Goal: Transaction & Acquisition: Purchase product/service

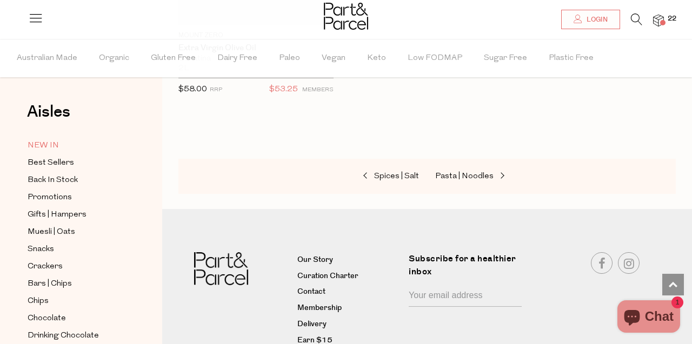
click at [48, 146] on span "NEW IN" at bounding box center [43, 145] width 31 height 13
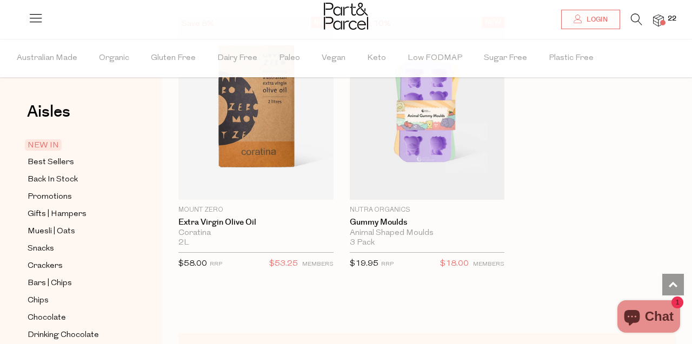
scroll to position [1800, 0]
click at [659, 18] on img at bounding box center [658, 21] width 11 height 12
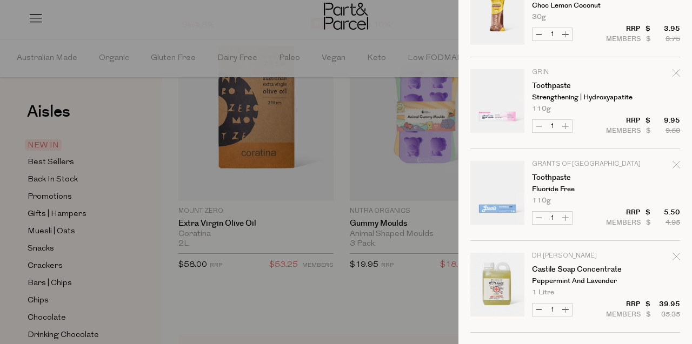
scroll to position [800, 0]
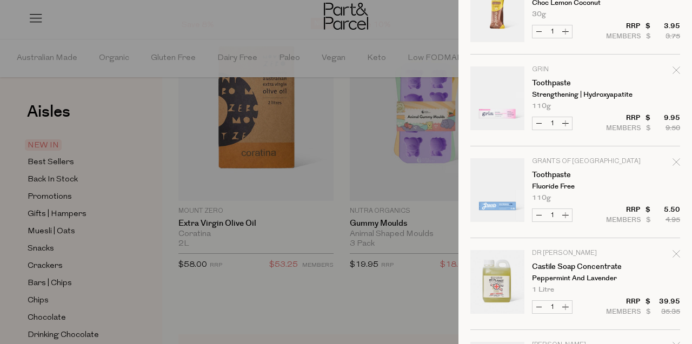
click at [566, 89] on td "Grin Toothpaste Strengthening | Hydroxyapatite 110g Only 46 Available" at bounding box center [606, 88] width 148 height 43
click at [515, 102] on link "Your cart" at bounding box center [497, 101] width 54 height 68
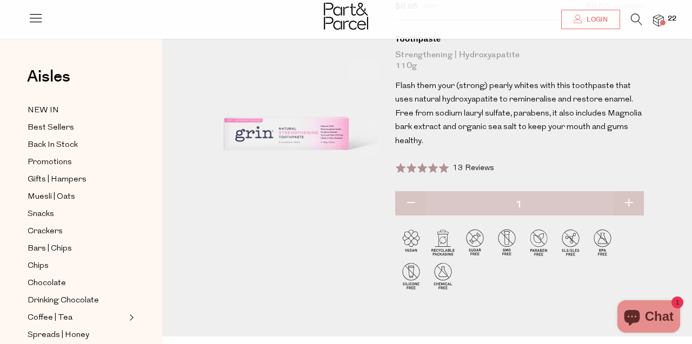
scroll to position [111, 0]
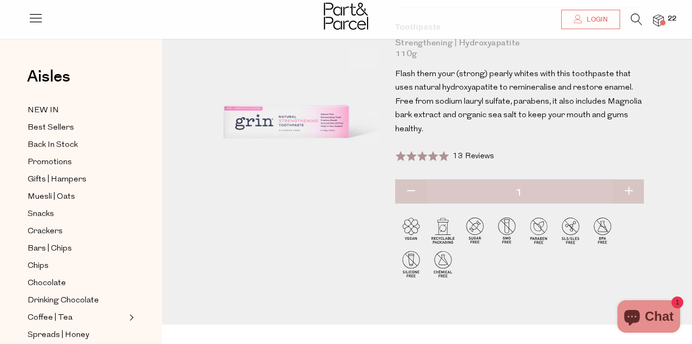
click at [658, 19] on img at bounding box center [658, 21] width 11 height 12
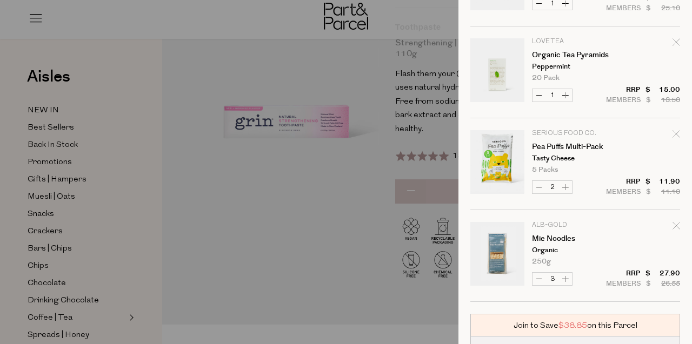
scroll to position [1288, 0]
click at [519, 151] on link "Your cart" at bounding box center [497, 164] width 54 height 68
click at [567, 143] on link "Pea Puffs Multi-Pack" at bounding box center [574, 147] width 84 height 8
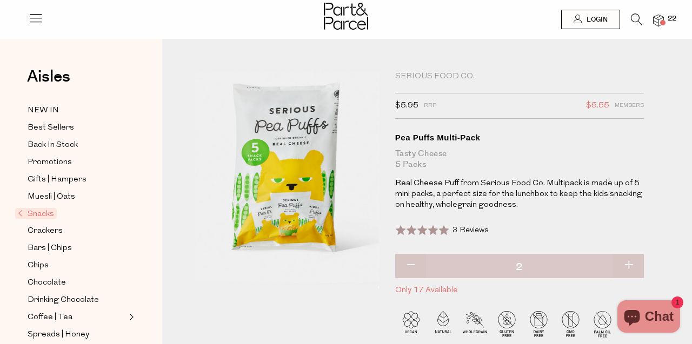
click at [660, 27] on li "22" at bounding box center [653, 21] width 22 height 15
click at [660, 22] on img at bounding box center [658, 21] width 11 height 12
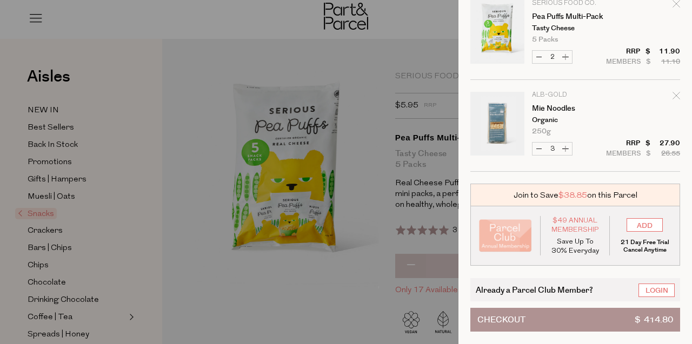
scroll to position [1418, 0]
click at [501, 130] on link "Your cart" at bounding box center [497, 126] width 54 height 68
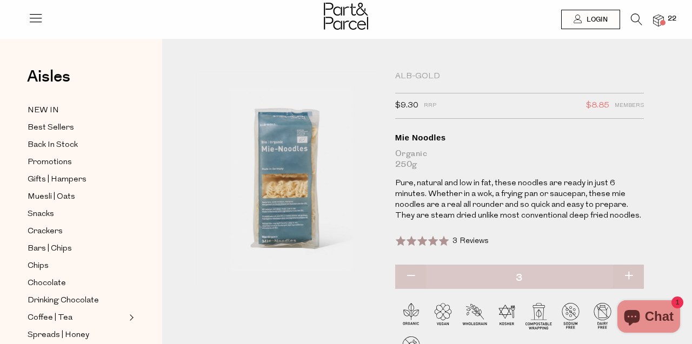
click at [635, 17] on icon at bounding box center [636, 20] width 11 height 12
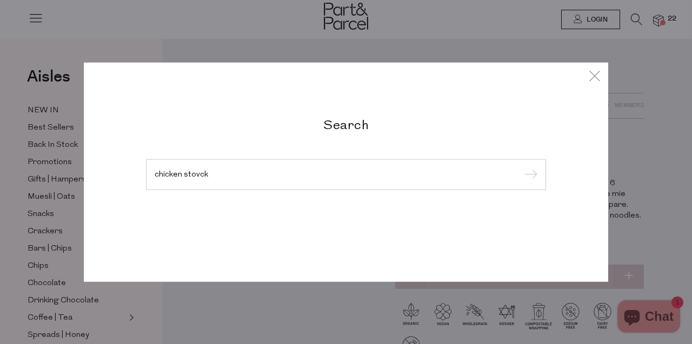
type input "chicken stovck"
click at [529, 175] on input "submit" at bounding box center [529, 175] width 16 height 16
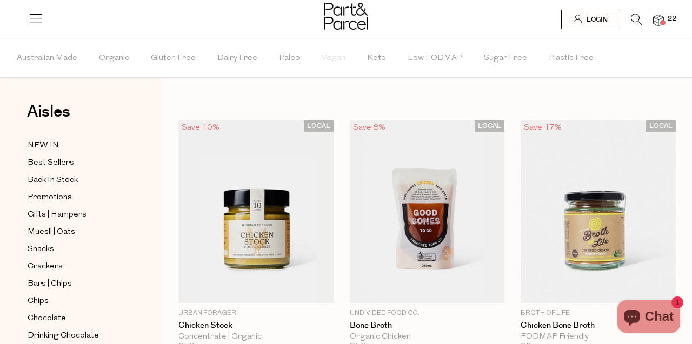
click at [633, 18] on icon at bounding box center [636, 20] width 11 height 12
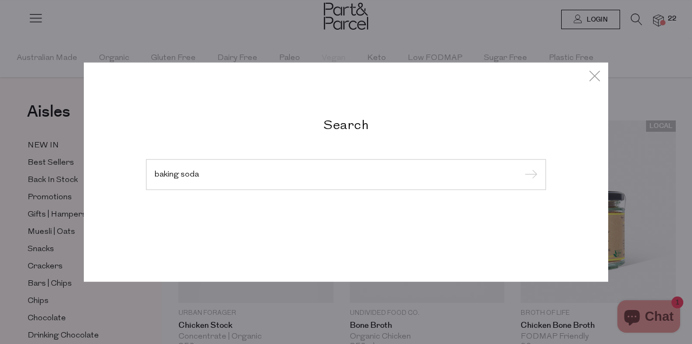
type input "baking soda"
click at [529, 175] on input "submit" at bounding box center [529, 175] width 16 height 16
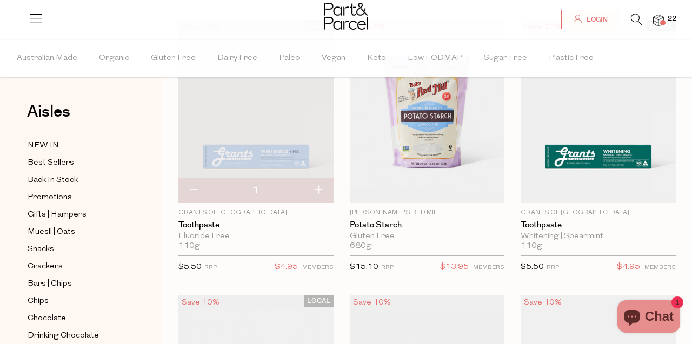
scroll to position [67, 0]
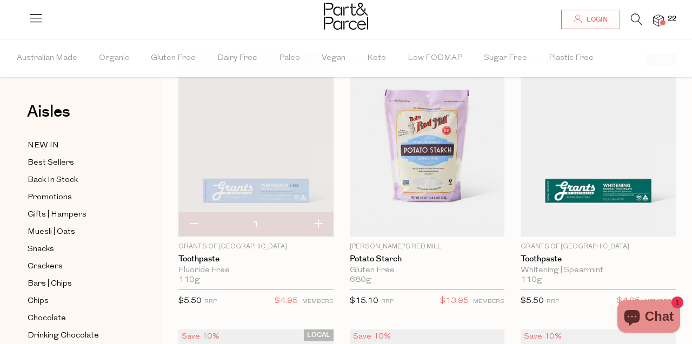
click at [636, 17] on icon at bounding box center [636, 20] width 11 height 12
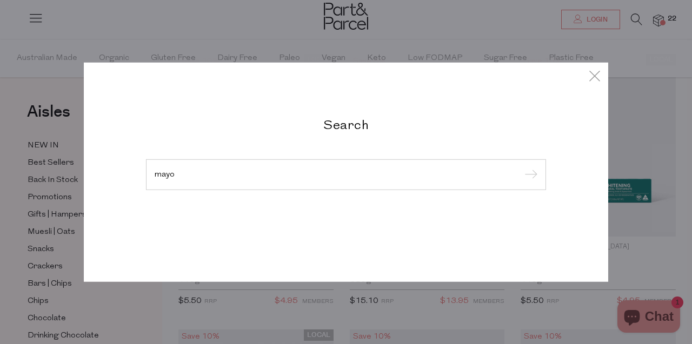
type input "mayo"
click at [529, 175] on input "submit" at bounding box center [529, 175] width 16 height 16
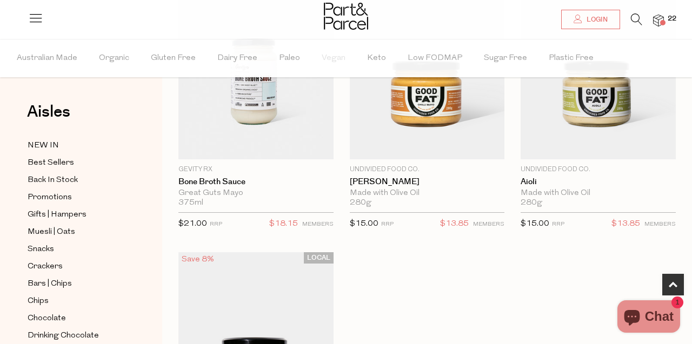
scroll to position [421, 0]
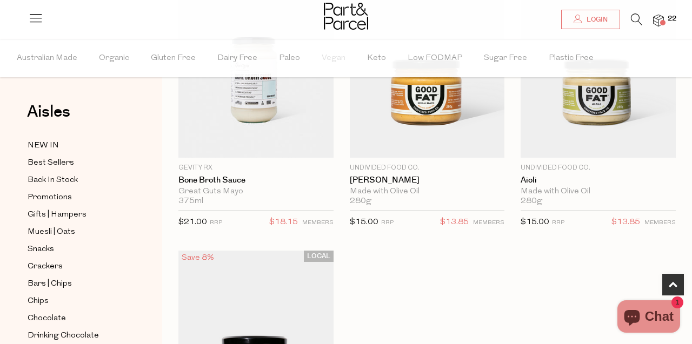
click at [658, 25] on img at bounding box center [658, 21] width 11 height 12
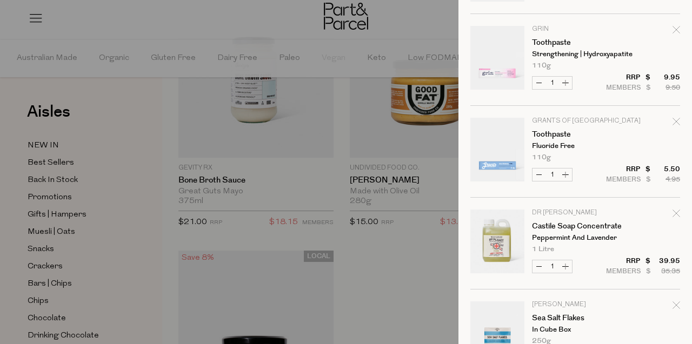
scroll to position [841, 0]
click at [430, 170] on div at bounding box center [346, 172] width 692 height 344
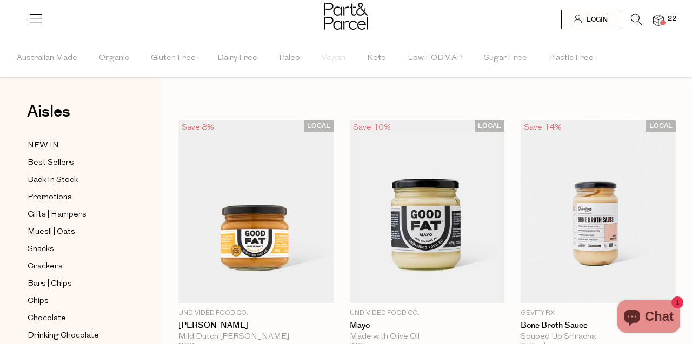
scroll to position [0, 0]
click at [659, 24] on img at bounding box center [658, 21] width 11 height 12
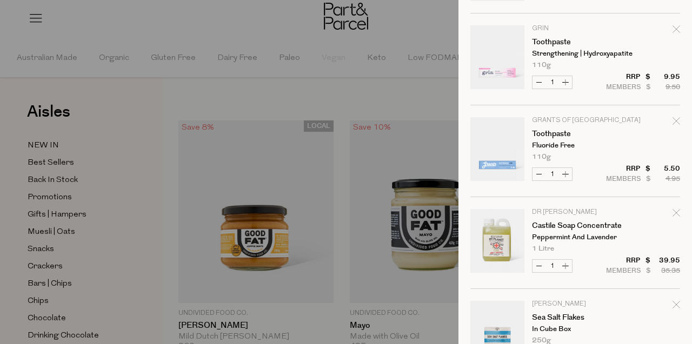
click at [437, 165] on div at bounding box center [346, 172] width 692 height 344
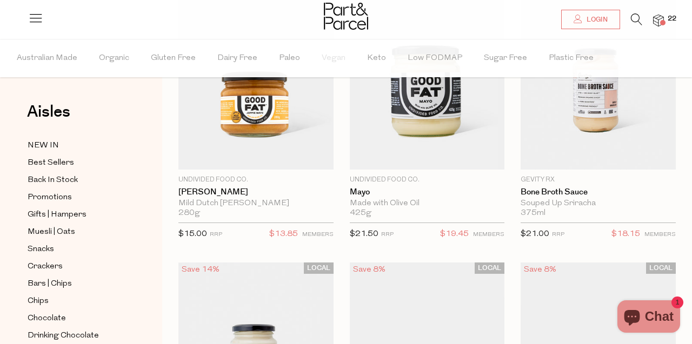
scroll to position [138, 0]
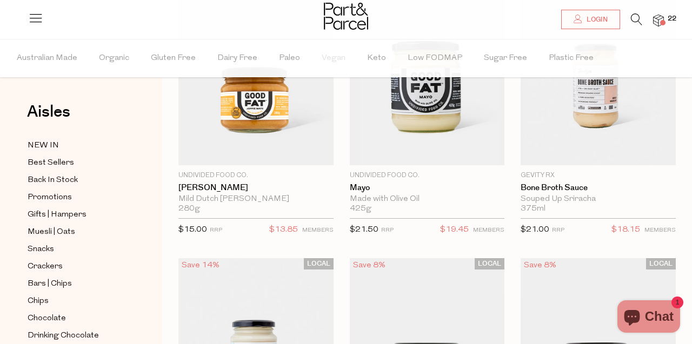
click at [437, 165] on span "Add To Parcel" at bounding box center [427, 158] width 149 height 23
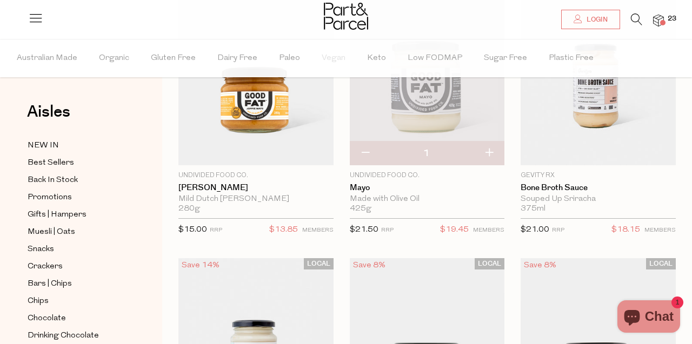
click at [655, 23] on img at bounding box center [658, 21] width 11 height 12
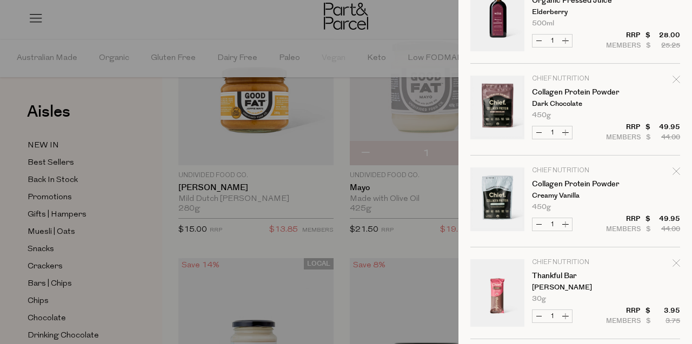
scroll to position [515, 0]
click at [677, 79] on icon "Remove Collagen Protein Powder" at bounding box center [676, 78] width 7 height 7
type input "Add Membership"
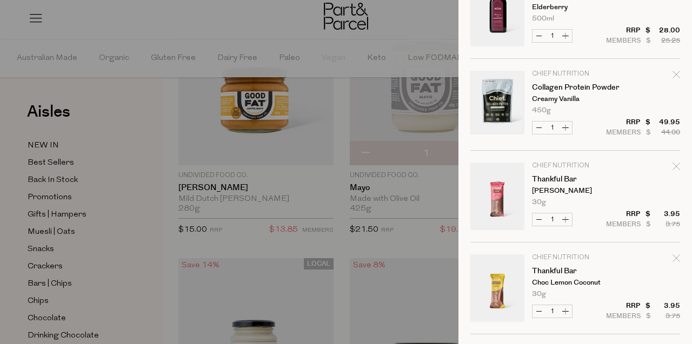
scroll to position [513, 0]
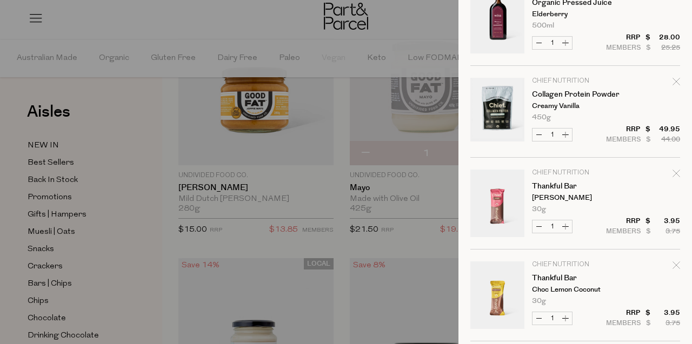
click at [677, 82] on icon "Remove Collagen Protein Powder" at bounding box center [677, 82] width 8 height 8
type input "Add Membership"
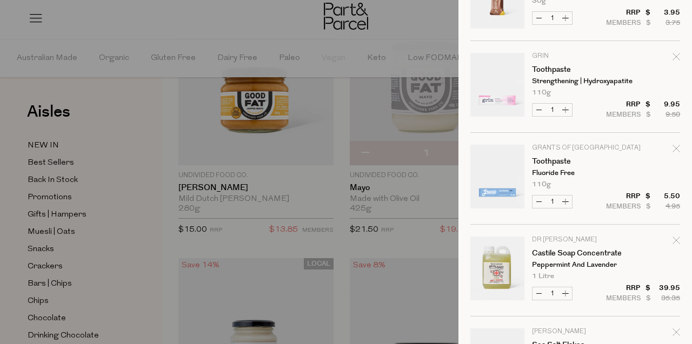
scroll to position [722, 0]
click at [676, 54] on icon "Remove Toothpaste" at bounding box center [677, 56] width 8 height 8
type input "Add Membership"
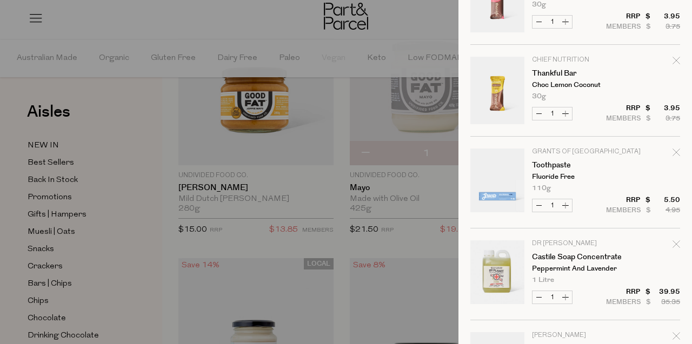
scroll to position [626, 0]
click at [565, 208] on button "Increase Toothpaste" at bounding box center [565, 205] width 13 height 12
type input "2"
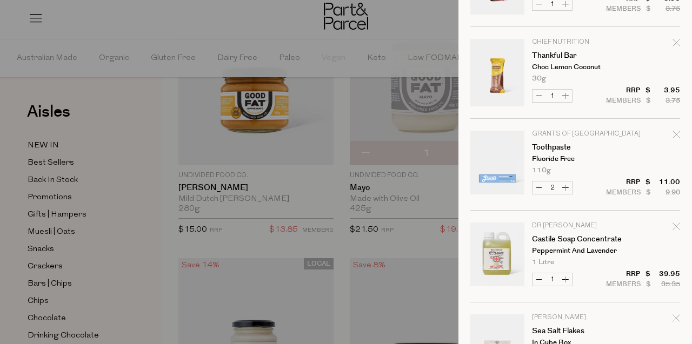
scroll to position [679, 0]
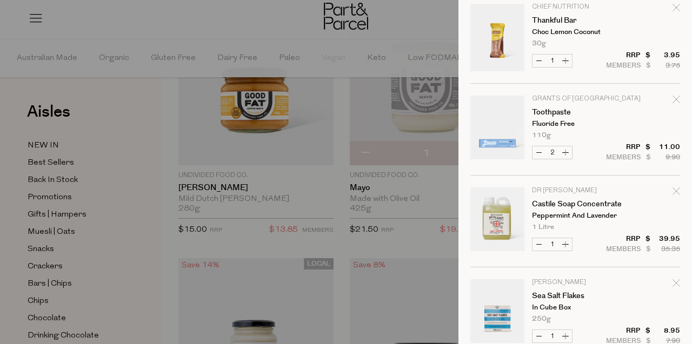
click at [568, 154] on button "Increase Toothpaste" at bounding box center [565, 153] width 13 height 12
type input "3"
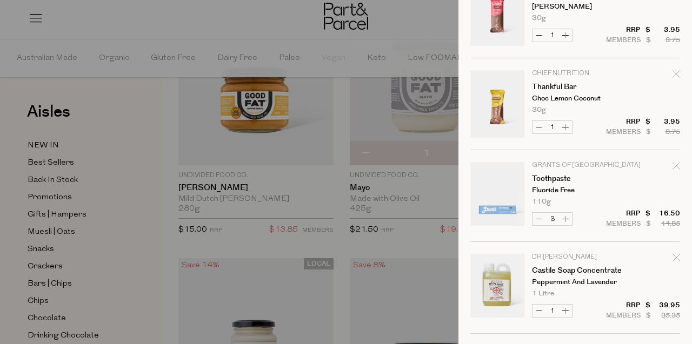
scroll to position [612, 0]
click at [563, 222] on button "Increase Toothpaste" at bounding box center [565, 220] width 13 height 12
type input "4"
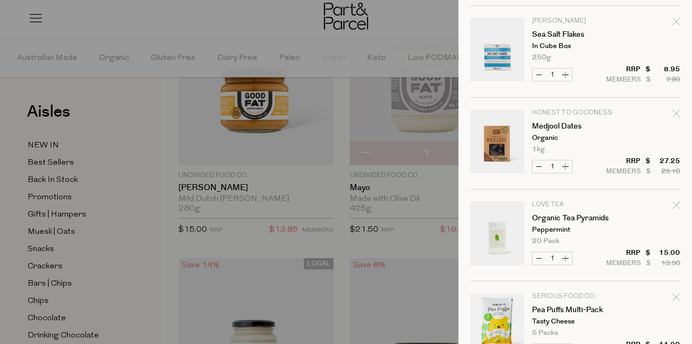
scroll to position [942, 0]
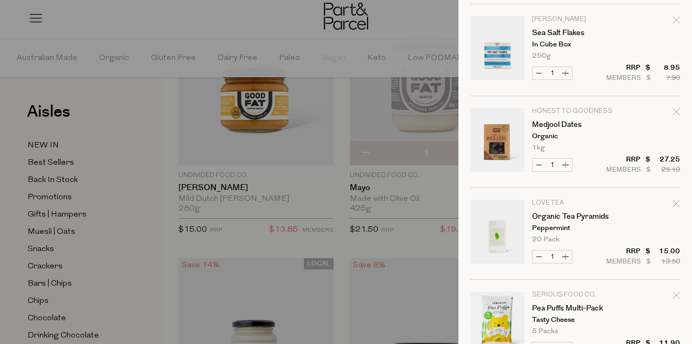
click at [559, 131] on td "Honest to Goodness Medjool Dates Organic 1kg Only 53 Available" at bounding box center [606, 129] width 148 height 43
click at [555, 127] on link "Medjool Dates" at bounding box center [574, 125] width 84 height 8
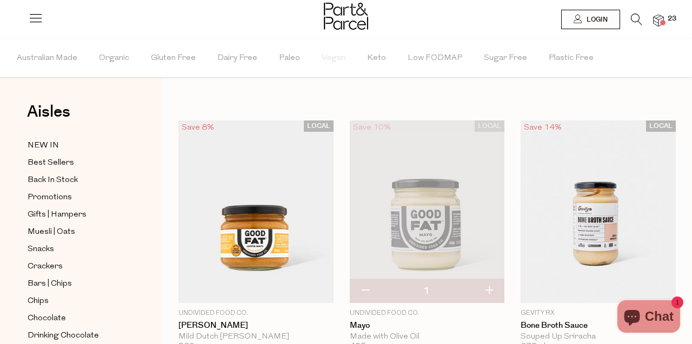
click at [656, 21] on img at bounding box center [658, 21] width 11 height 12
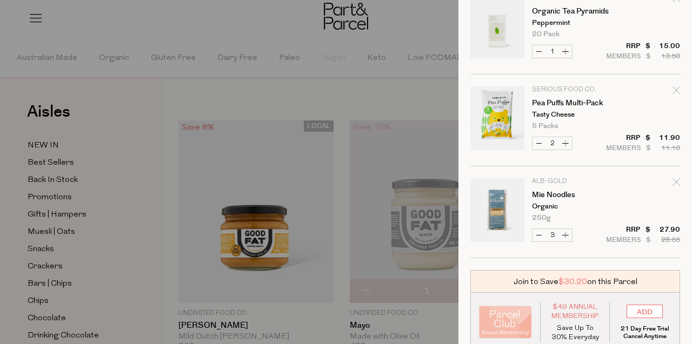
scroll to position [1126, 0]
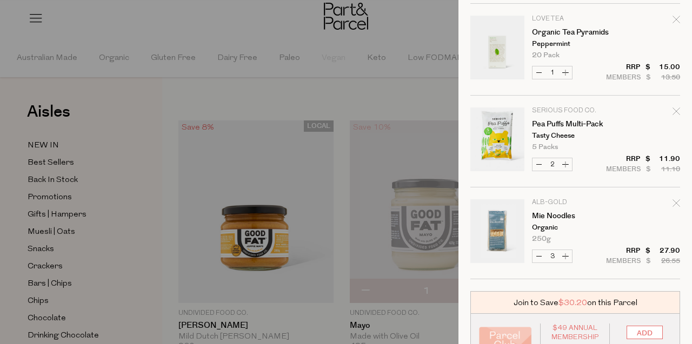
click at [676, 112] on icon "Remove Pea Puffs Multi-Pack" at bounding box center [676, 111] width 7 height 7
type input "Add Membership"
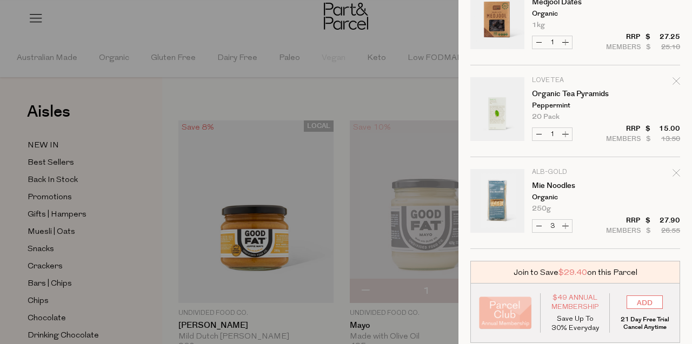
scroll to position [1080, 0]
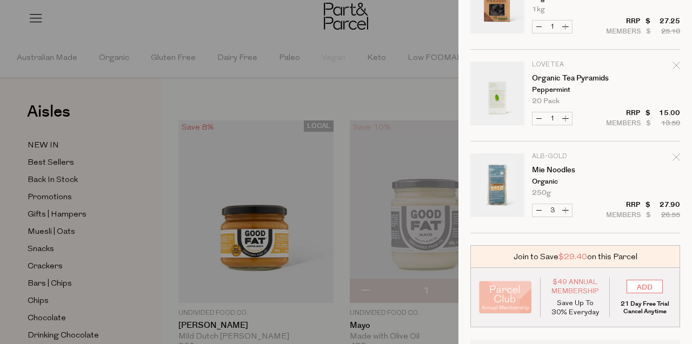
click at [676, 68] on icon "Remove Organic Tea Pyramids" at bounding box center [677, 66] width 8 height 8
type input "Add Membership"
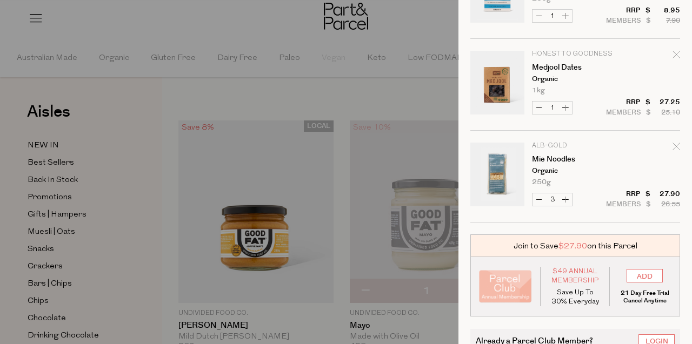
scroll to position [1001, 0]
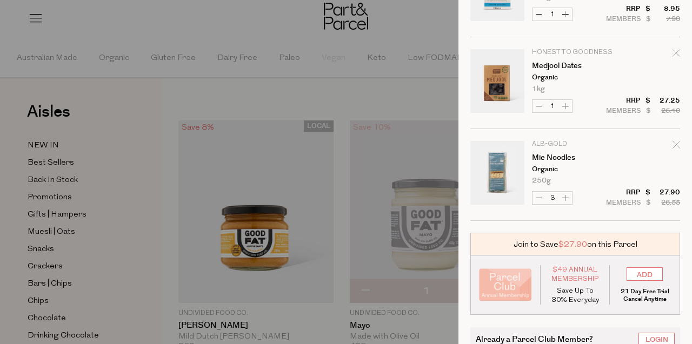
click at [677, 147] on icon "Remove Mie Noodles" at bounding box center [677, 145] width 8 height 8
type input "Add Membership"
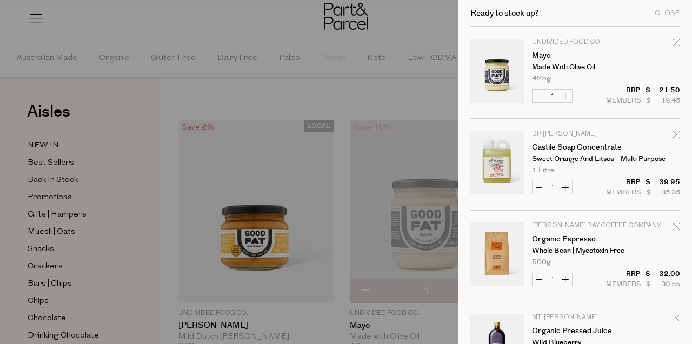
scroll to position [0, 0]
click at [416, 28] on div at bounding box center [346, 172] width 692 height 344
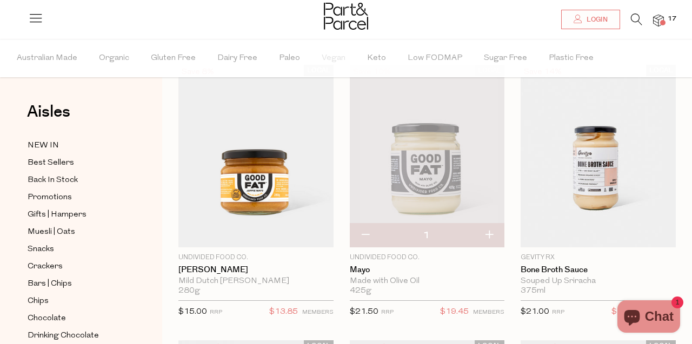
scroll to position [57, 0]
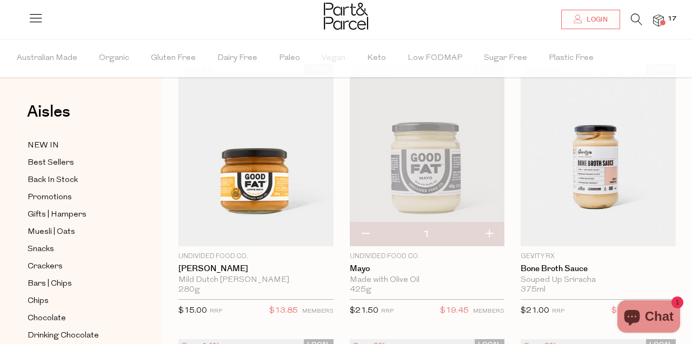
click at [656, 26] on img at bounding box center [658, 21] width 11 height 12
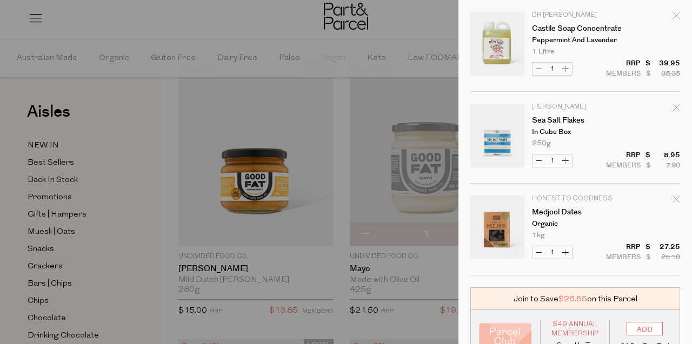
scroll to position [855, 0]
click at [360, 76] on div at bounding box center [346, 172] width 692 height 344
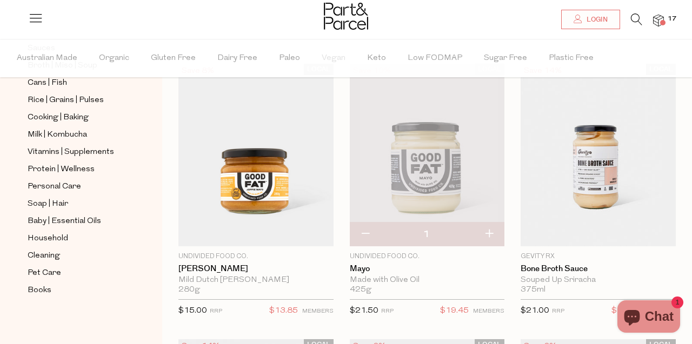
scroll to position [426, 0]
click at [61, 201] on span "Soap | Hair" at bounding box center [48, 204] width 41 height 13
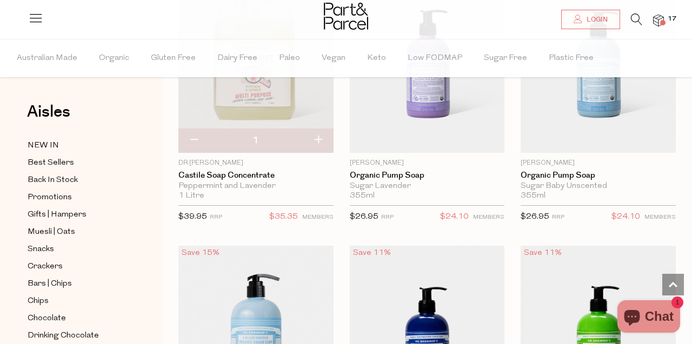
scroll to position [994, 0]
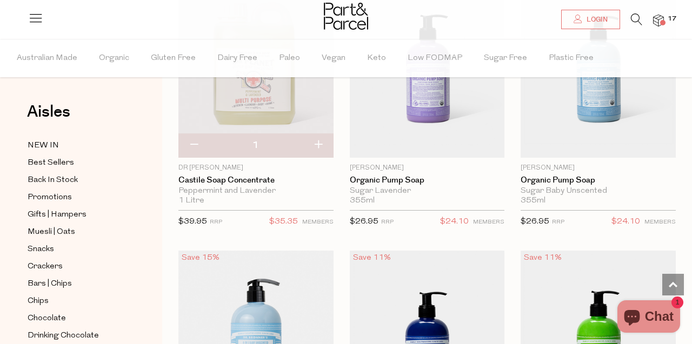
click at [196, 146] on button "button" at bounding box center [193, 146] width 31 height 24
type input "0"
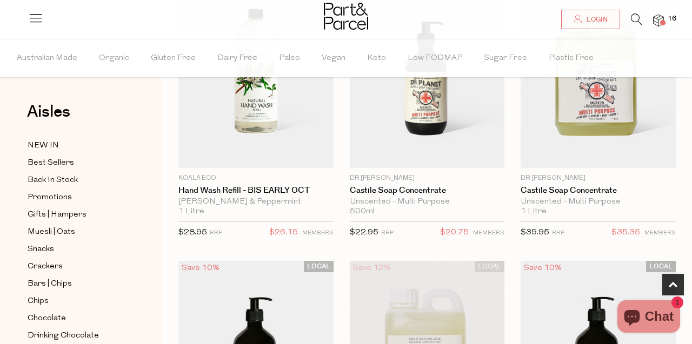
scroll to position [433, 0]
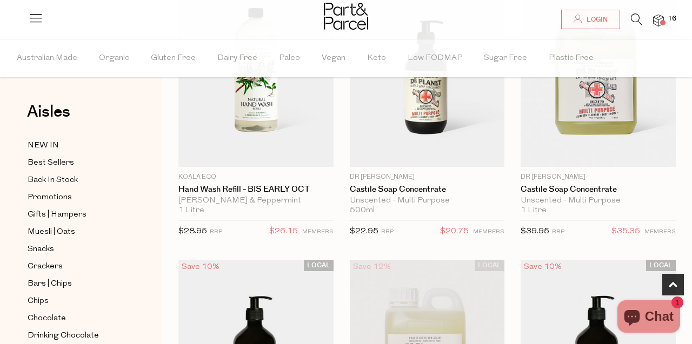
click at [633, 16] on icon at bounding box center [636, 20] width 11 height 12
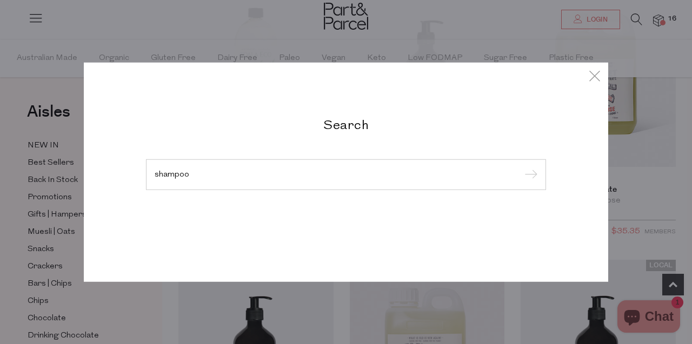
type input "shampoo"
click at [529, 175] on input "submit" at bounding box center [529, 175] width 16 height 16
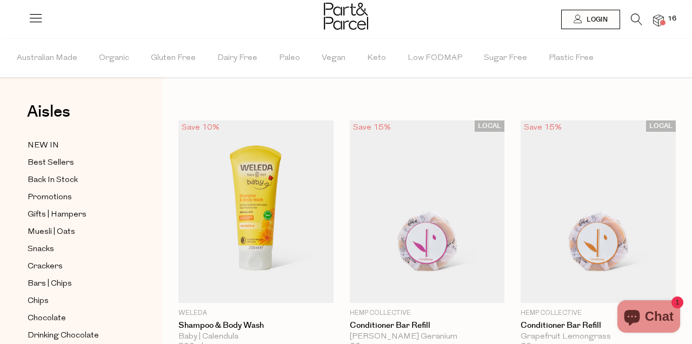
click at [661, 25] on img at bounding box center [658, 21] width 11 height 12
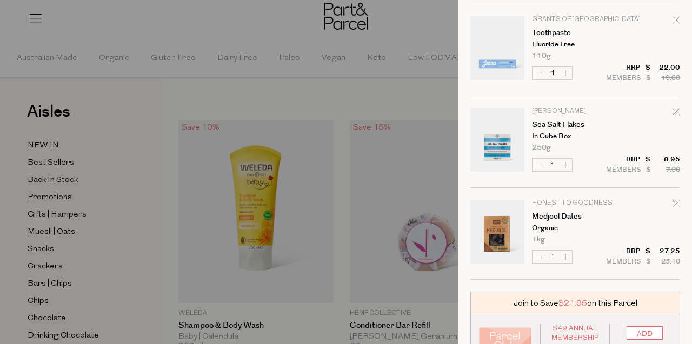
scroll to position [757, 0]
click at [674, 112] on icon "Remove Sea Salt Flakes" at bounding box center [677, 113] width 8 height 8
type input "Add Membership"
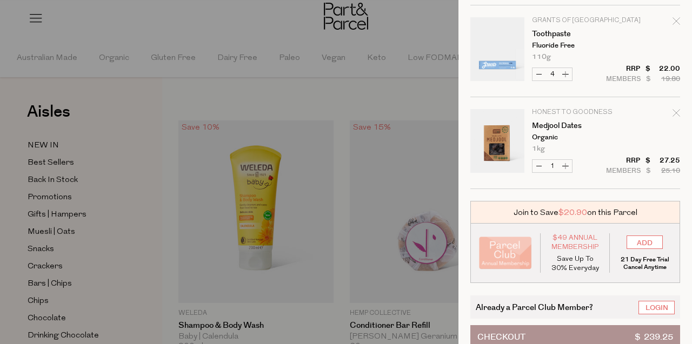
scroll to position [0, 0]
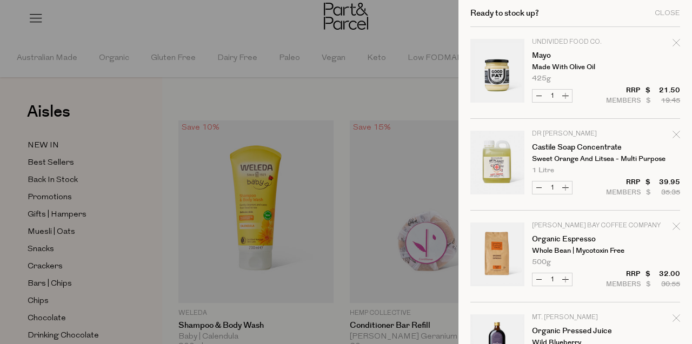
click at [422, 99] on div at bounding box center [346, 172] width 692 height 344
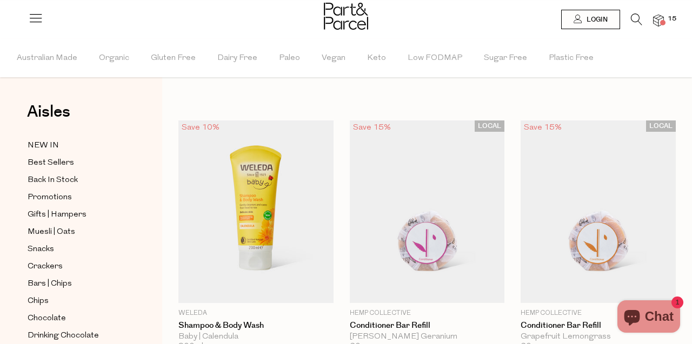
click at [635, 21] on icon at bounding box center [636, 20] width 11 height 12
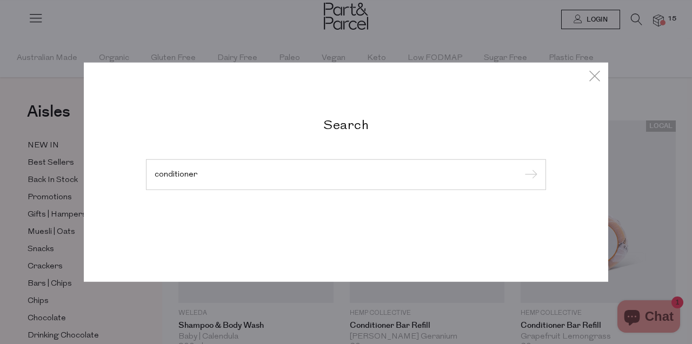
type input "conditioner"
click at [529, 175] on input "submit" at bounding box center [529, 175] width 16 height 16
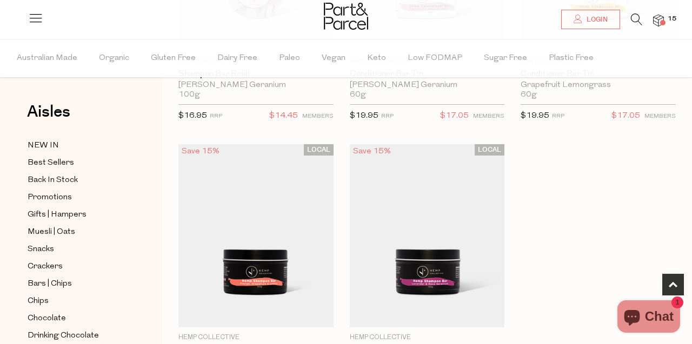
scroll to position [528, 0]
click at [661, 21] on span at bounding box center [662, 22] width 5 height 5
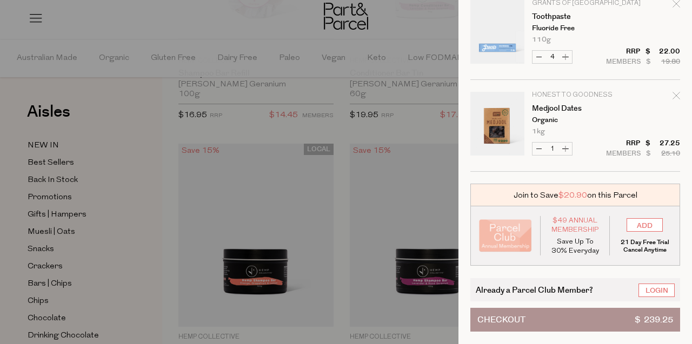
scroll to position [774, 0]
click at [661, 288] on link "Login" at bounding box center [657, 291] width 36 height 14
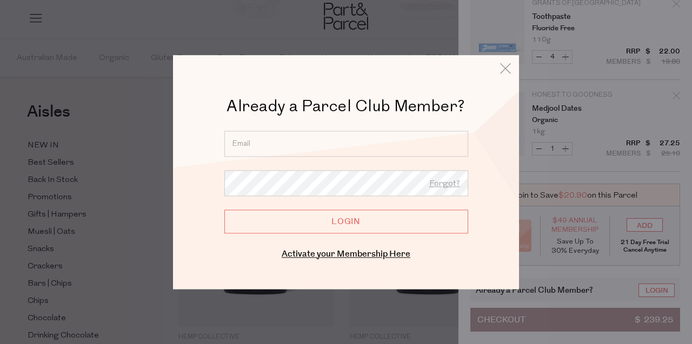
click at [449, 147] on input "email" at bounding box center [346, 144] width 244 height 26
type input "[EMAIL_ADDRESS][DOMAIN_NAME]"
click at [346, 222] on input "Login" at bounding box center [346, 222] width 244 height 24
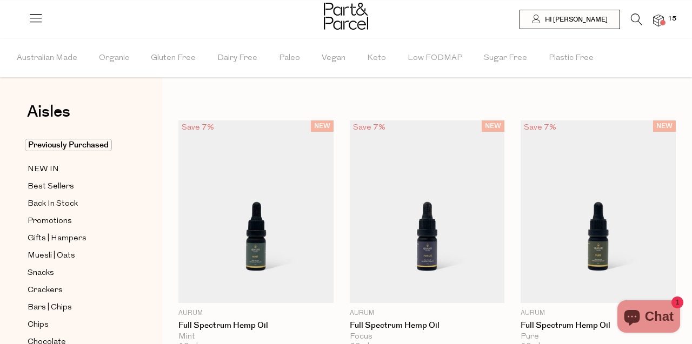
click at [663, 22] on span at bounding box center [662, 22] width 5 height 5
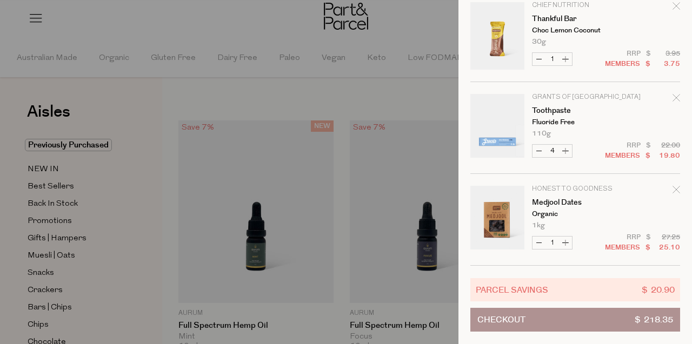
scroll to position [680, 0]
click at [438, 81] on div at bounding box center [346, 172] width 692 height 344
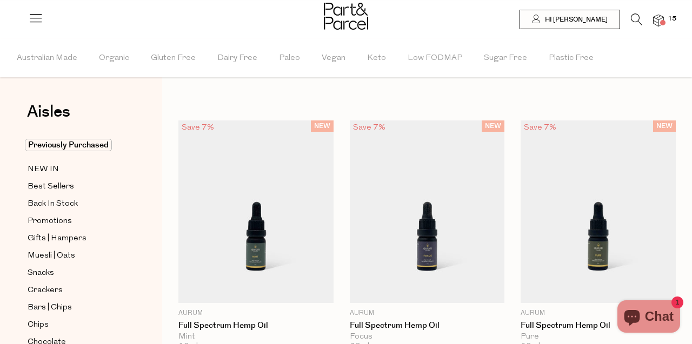
scroll to position [0, 0]
click at [590, 19] on span "Hi [PERSON_NAME]" at bounding box center [574, 19] width 65 height 9
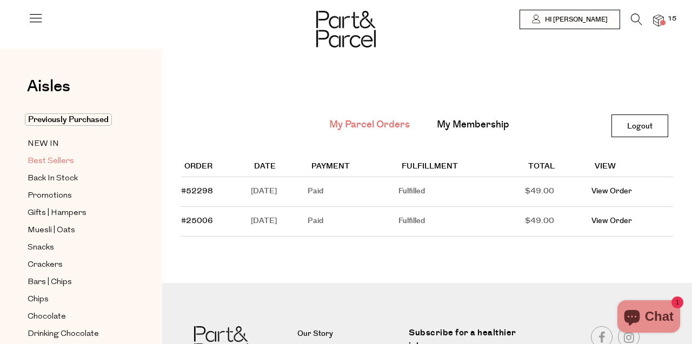
click at [69, 162] on span "Best Sellers" at bounding box center [51, 161] width 46 height 13
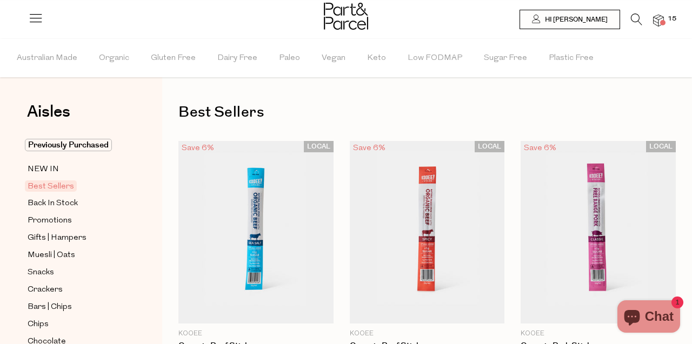
type input "3"
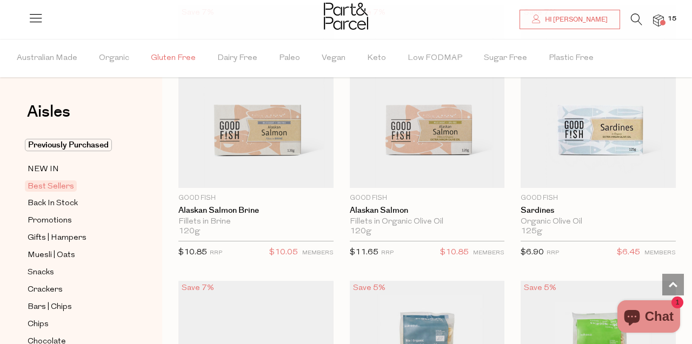
scroll to position [1539, 0]
